Goal: Entertainment & Leisure: Consume media (video, audio)

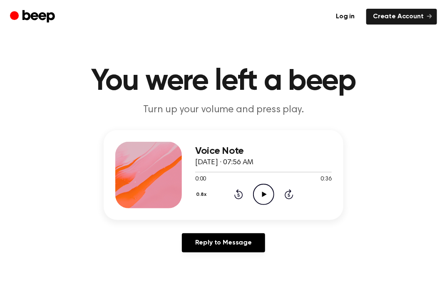
click at [265, 193] on icon "Play Audio" at bounding box center [263, 194] width 21 height 21
click at [238, 194] on icon "Rewind 5 seconds" at bounding box center [238, 194] width 9 height 11
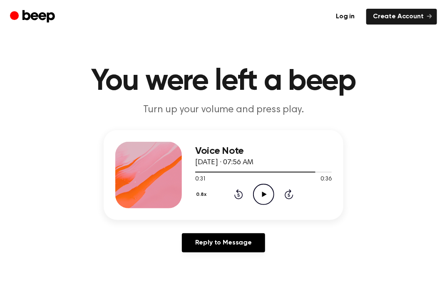
click at [263, 192] on icon at bounding box center [264, 194] width 5 height 5
click at [264, 191] on icon "Play Audio" at bounding box center [263, 194] width 21 height 21
click at [263, 194] on icon at bounding box center [264, 194] width 5 height 5
click at [266, 194] on icon at bounding box center [264, 194] width 5 height 5
click at [262, 193] on icon at bounding box center [264, 194] width 4 height 5
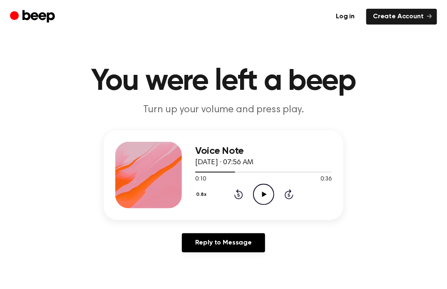
click at [238, 195] on icon at bounding box center [238, 195] width 2 height 3
click at [266, 194] on icon at bounding box center [264, 194] width 5 height 5
click at [241, 195] on icon "Rewind 5 seconds" at bounding box center [238, 194] width 9 height 11
click at [266, 195] on icon "Pause Audio" at bounding box center [263, 194] width 21 height 21
click at [238, 195] on icon at bounding box center [238, 195] width 2 height 3
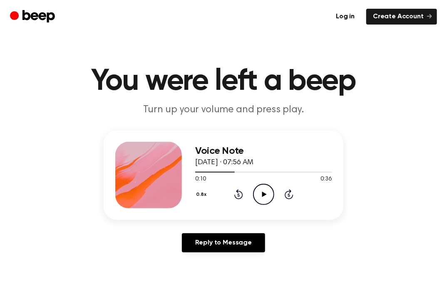
click at [238, 195] on icon at bounding box center [238, 195] width 2 height 3
click at [267, 196] on icon "Play Audio" at bounding box center [263, 194] width 21 height 21
click at [238, 195] on icon at bounding box center [238, 195] width 2 height 3
click at [259, 191] on icon "Pause Audio" at bounding box center [263, 194] width 21 height 21
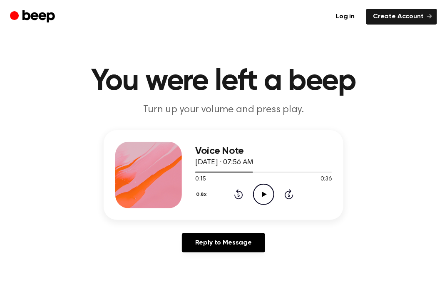
click at [345, 117] on p "Turn up your volume and press play." at bounding box center [224, 110] width 320 height 14
click at [238, 194] on icon "Rewind 5 seconds" at bounding box center [238, 194] width 9 height 11
click at [264, 194] on icon at bounding box center [264, 194] width 5 height 5
click at [262, 197] on icon "Pause Audio" at bounding box center [263, 194] width 21 height 21
click at [238, 193] on icon at bounding box center [238, 194] width 9 height 10
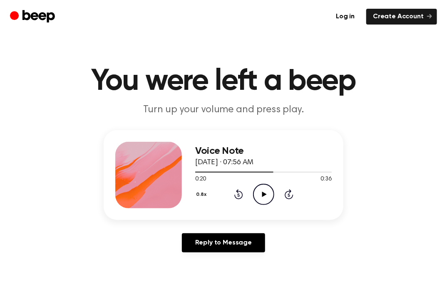
click at [238, 193] on icon at bounding box center [238, 194] width 9 height 10
click at [264, 193] on icon at bounding box center [264, 194] width 5 height 5
click at [238, 194] on icon at bounding box center [238, 195] width 2 height 3
click at [262, 192] on icon at bounding box center [264, 194] width 4 height 5
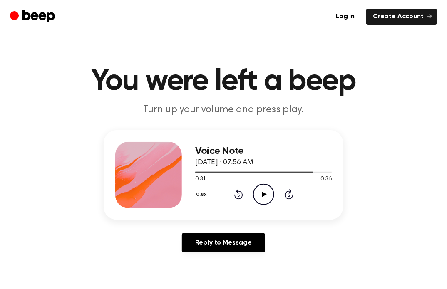
click at [238, 193] on icon "Rewind 5 seconds" at bounding box center [238, 194] width 9 height 11
click at [263, 196] on icon at bounding box center [264, 194] width 5 height 5
click at [238, 195] on icon at bounding box center [238, 195] width 2 height 3
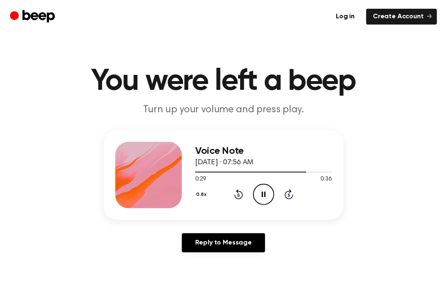
click at [238, 195] on icon at bounding box center [238, 195] width 2 height 3
click at [237, 194] on icon "Rewind 5 seconds" at bounding box center [238, 194] width 9 height 11
click at [236, 193] on icon "Rewind 5 seconds" at bounding box center [238, 194] width 9 height 11
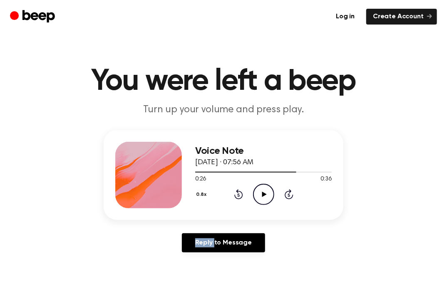
click at [236, 193] on icon "Rewind 5 seconds" at bounding box center [238, 194] width 9 height 11
click at [262, 192] on icon at bounding box center [264, 194] width 5 height 5
